Goal: Register for event/course

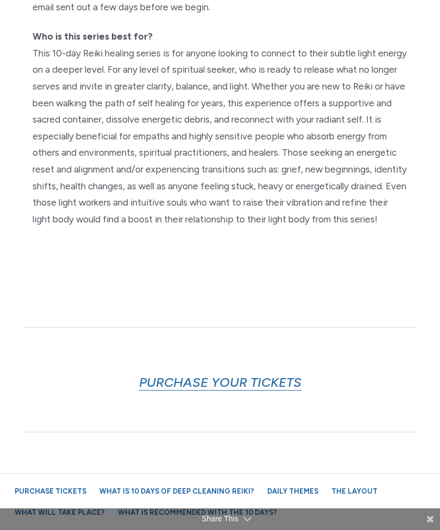
scroll to position [456, 0]
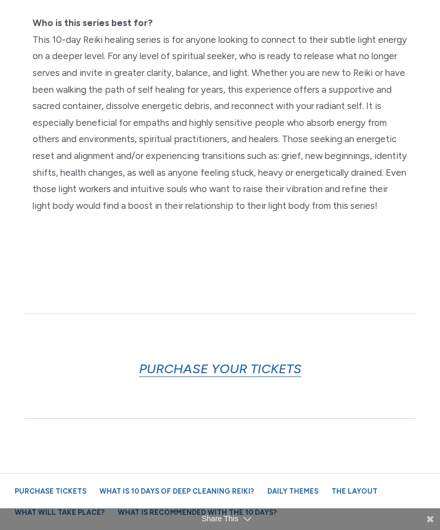
click at [227, 361] on link "PURCHASE YOUR TICKETS" at bounding box center [220, 369] width 162 height 16
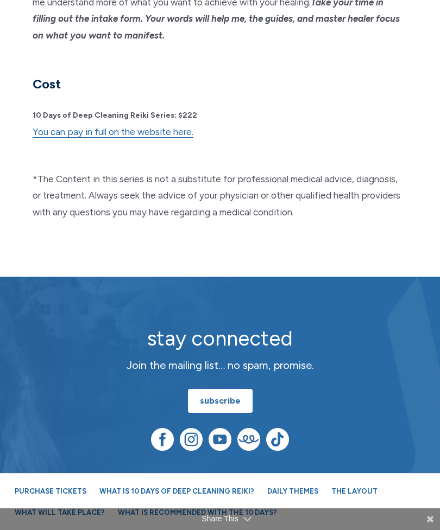
scroll to position [3210, 0]
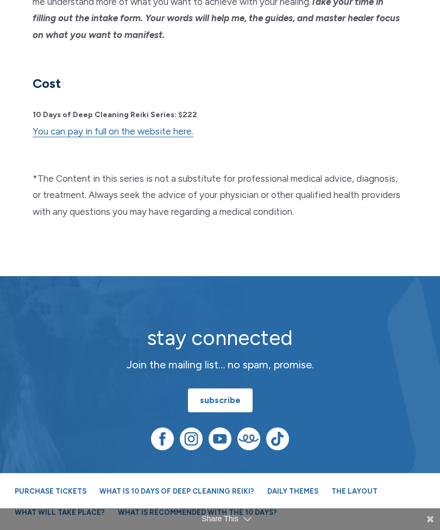
click at [99, 126] on link "You can pay in full on the website here." at bounding box center [113, 131] width 161 height 11
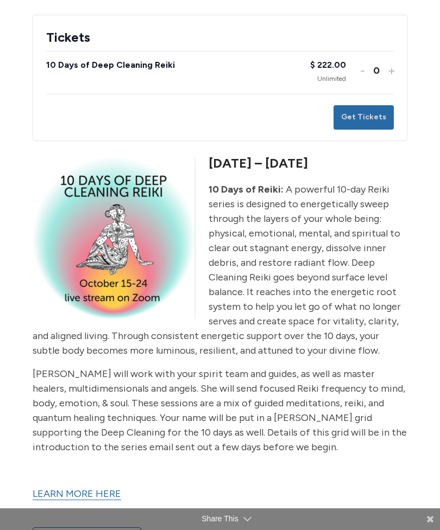
scroll to position [195, 0]
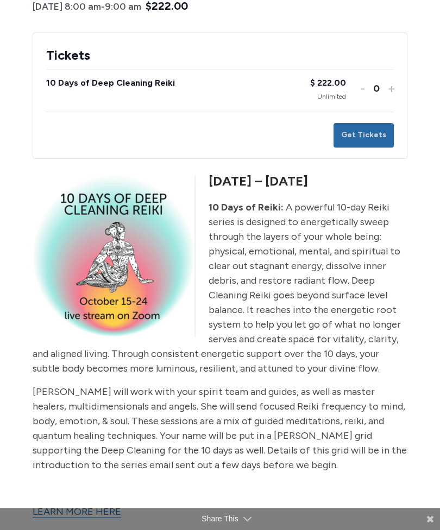
click at [392, 89] on button "Increase ticket quantity for 10 Days of Deep Cleaning Reiki +" at bounding box center [390, 88] width 7 height 16
click at [370, 134] on button "Get Tickets" at bounding box center [363, 135] width 60 height 24
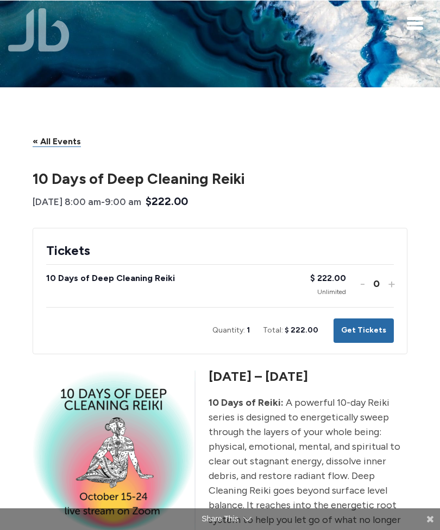
scroll to position [0, 0]
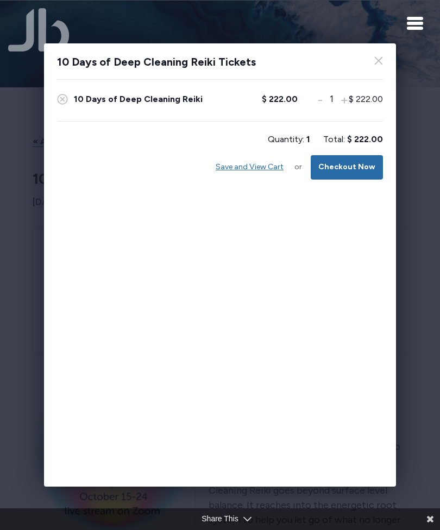
click at [352, 164] on button "Checkout Now" at bounding box center [346, 167] width 72 height 24
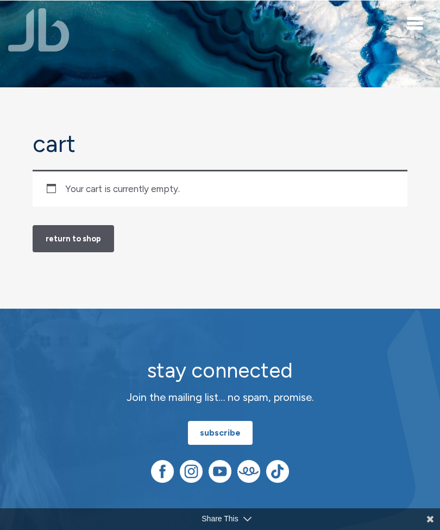
click at [60, 363] on h2 "stay connected" at bounding box center [220, 371] width 358 height 23
click at [70, 240] on link "Return to shop" at bounding box center [73, 239] width 81 height 28
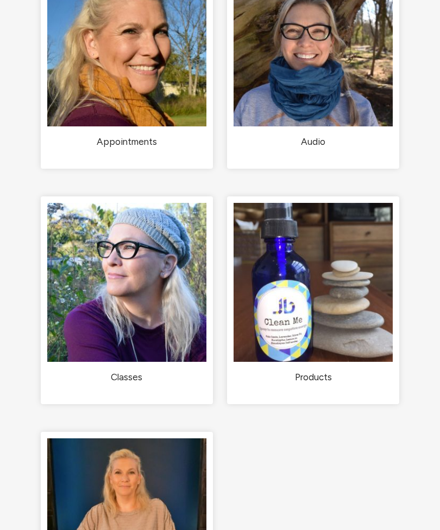
scroll to position [191, 0]
click at [128, 376] on h2 "Classes (1)" at bounding box center [126, 377] width 159 height 12
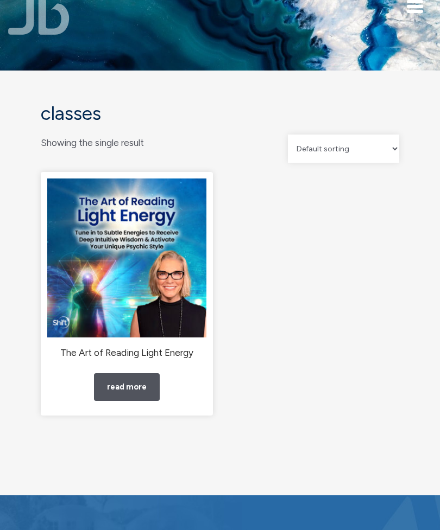
scroll to position [16, 0]
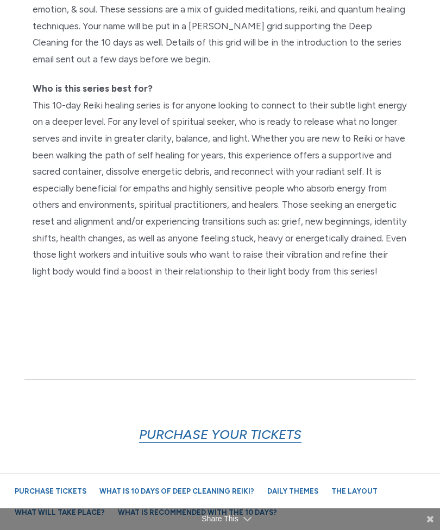
scroll to position [395, 0]
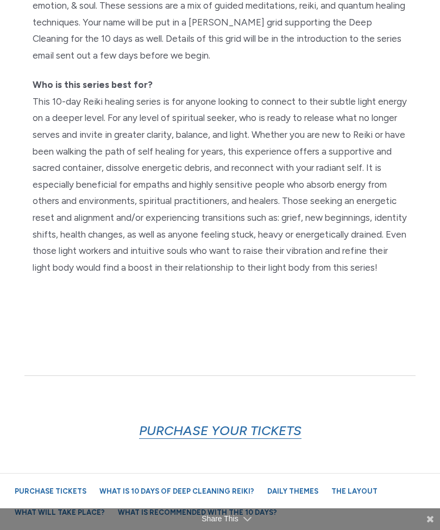
click at [214, 423] on link "PURCHASE YOUR TICKETS" at bounding box center [220, 431] width 162 height 16
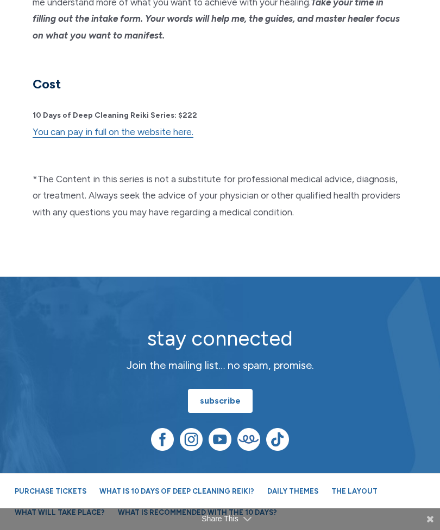
scroll to position [3210, 0]
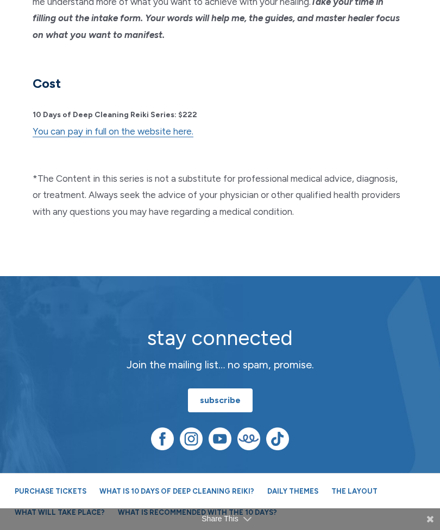
click at [81, 126] on link "You can pay in full on the website here." at bounding box center [113, 131] width 161 height 11
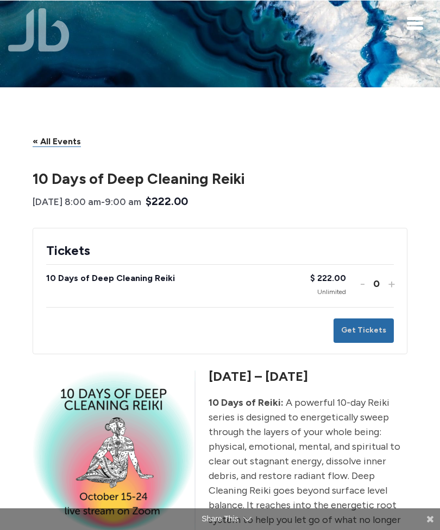
click at [391, 283] on button "Increase ticket quantity for 10 Days of Deep Cleaning Reiki +" at bounding box center [390, 284] width 7 height 16
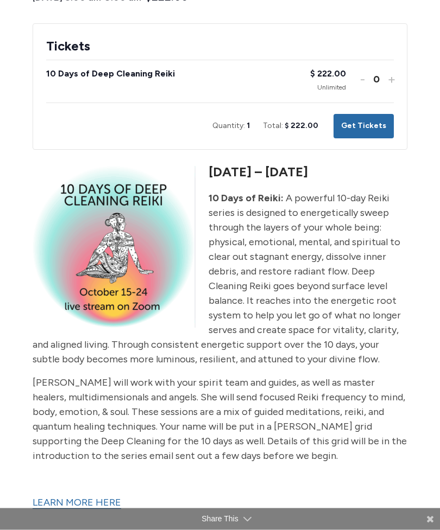
scroll to position [205, 0]
click at [368, 120] on button "Get Tickets" at bounding box center [363, 126] width 60 height 24
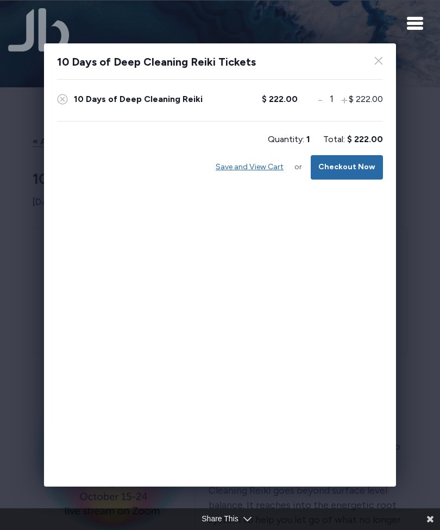
click at [359, 168] on button "Checkout Now" at bounding box center [346, 167] width 72 height 24
